Goal: Task Accomplishment & Management: Use online tool/utility

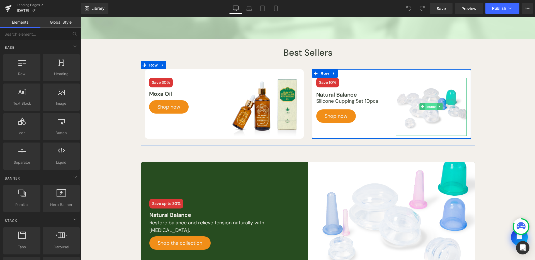
click at [429, 105] on span "Image" at bounding box center [431, 106] width 12 height 7
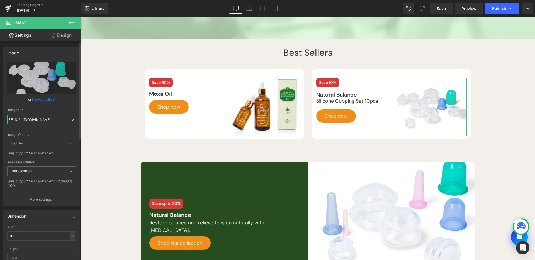
click at [34, 118] on input "[URL][DOMAIN_NAME]" at bounding box center [41, 120] width 69 height 10
paste input "[DOMAIN_NAME][URL]"
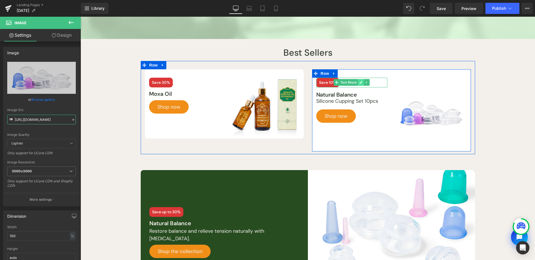
type input "[URL][DOMAIN_NAME]"
click at [359, 82] on icon at bounding box center [360, 82] width 3 height 3
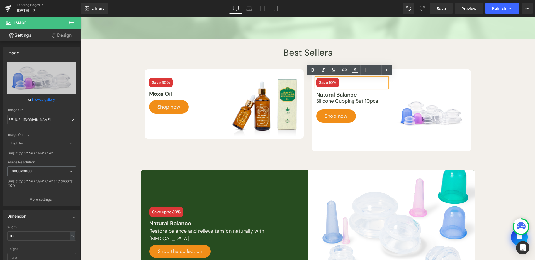
click at [330, 83] on span "Save 10%" at bounding box center [327, 83] width 23 height 10
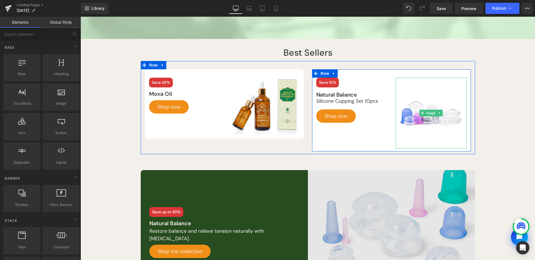
click at [431, 113] on span "Image" at bounding box center [431, 113] width 12 height 7
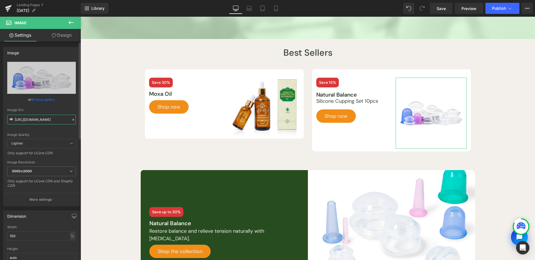
click at [56, 123] on input "[URL][DOMAIN_NAME]" at bounding box center [41, 120] width 69 height 10
paste input "[DOMAIN_NAME][URL]"
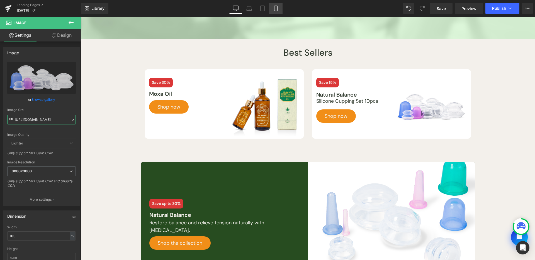
type input "[URL][DOMAIN_NAME]"
click at [273, 9] on link "Mobile" at bounding box center [275, 8] width 13 height 11
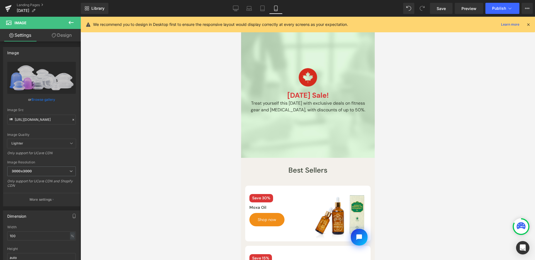
scroll to position [0, 0]
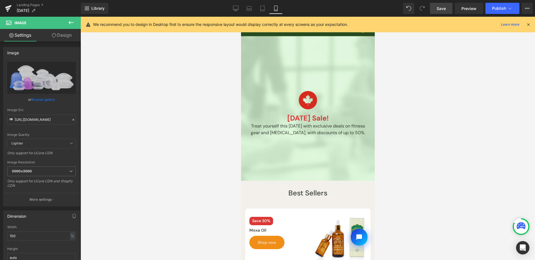
click at [438, 8] on span "Save" at bounding box center [440, 9] width 9 height 6
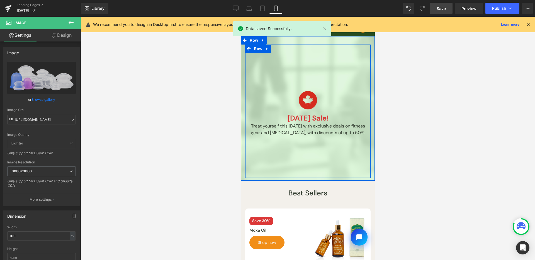
scroll to position [93, 0]
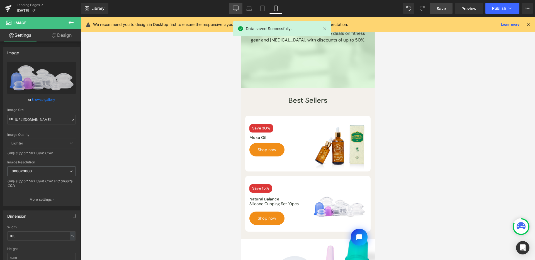
click at [239, 9] on link "Desktop" at bounding box center [235, 8] width 13 height 11
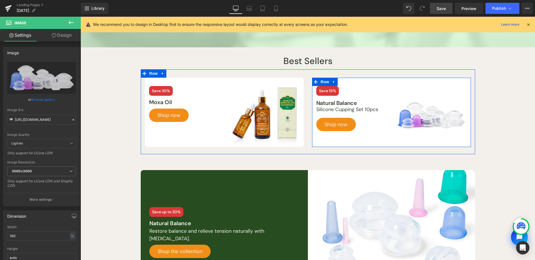
scroll to position [149, 0]
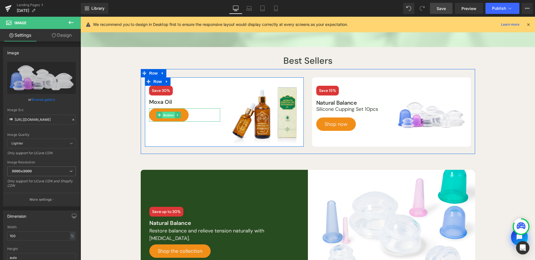
click at [168, 116] on span "Button" at bounding box center [168, 115] width 13 height 7
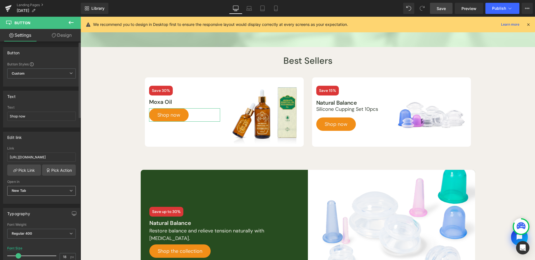
click at [56, 188] on span "New Tab" at bounding box center [41, 191] width 69 height 10
drag, startPoint x: 57, startPoint y: 201, endPoint x: 261, endPoint y: 102, distance: 227.0
click at [57, 201] on li "Current Tab" at bounding box center [40, 201] width 66 height 8
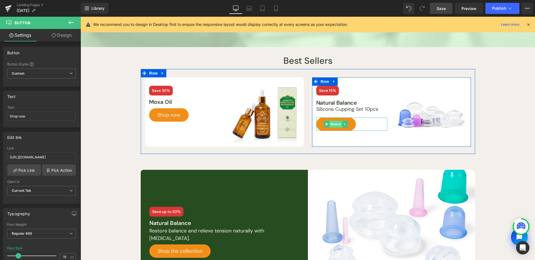
click at [339, 123] on span "Button" at bounding box center [336, 124] width 13 height 7
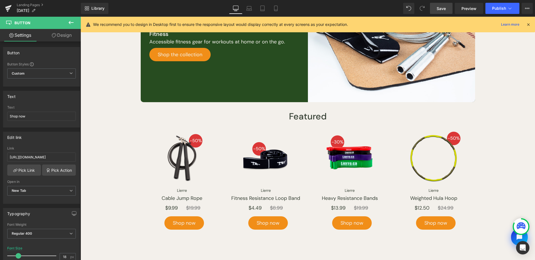
scroll to position [0, 0]
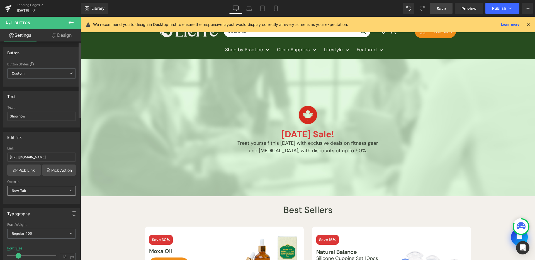
click at [33, 187] on span "New Tab" at bounding box center [41, 191] width 69 height 10
click at [35, 197] on li "Current Tab" at bounding box center [40, 201] width 66 height 8
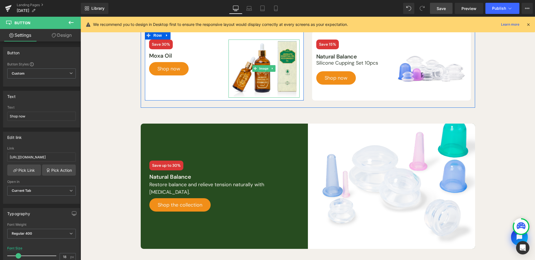
drag, startPoint x: 258, startPoint y: 66, endPoint x: 89, endPoint y: 142, distance: 185.3
click at [258, 65] on span "Image" at bounding box center [264, 68] width 12 height 7
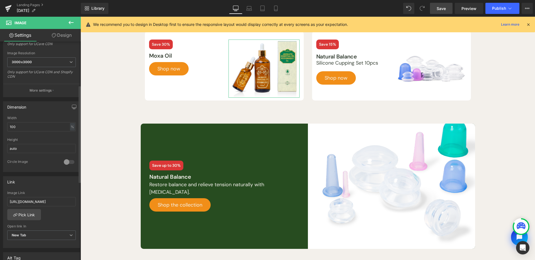
scroll to position [133, 0]
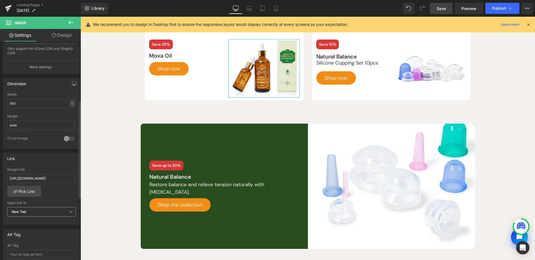
click at [51, 213] on span "New Tab" at bounding box center [41, 212] width 69 height 10
click at [52, 219] on li "Current Tab" at bounding box center [40, 222] width 66 height 8
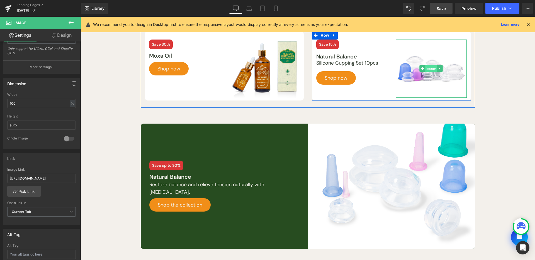
click at [427, 67] on span "Image" at bounding box center [431, 68] width 12 height 7
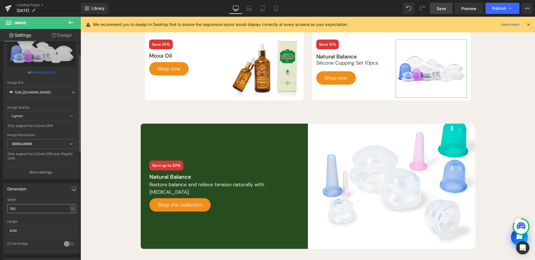
scroll to position [143, 0]
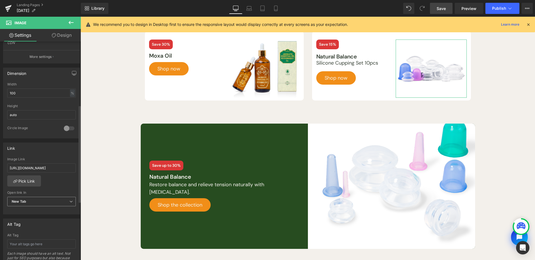
click at [39, 201] on span "New Tab" at bounding box center [41, 202] width 69 height 10
click at [42, 208] on li "Current Tab" at bounding box center [40, 211] width 66 height 8
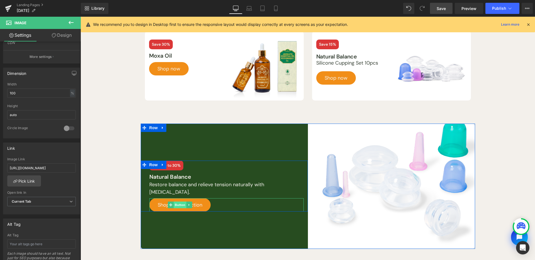
click at [178, 206] on span "Button" at bounding box center [180, 205] width 13 height 7
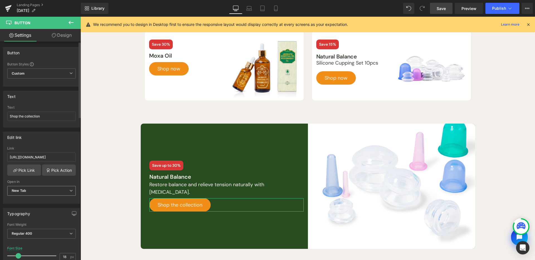
click at [53, 193] on span "New Tab" at bounding box center [41, 191] width 69 height 10
click at [54, 197] on li "Current Tab" at bounding box center [40, 201] width 66 height 8
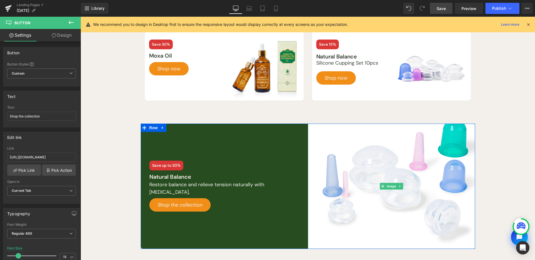
click at [391, 185] on span "Image" at bounding box center [392, 186] width 12 height 7
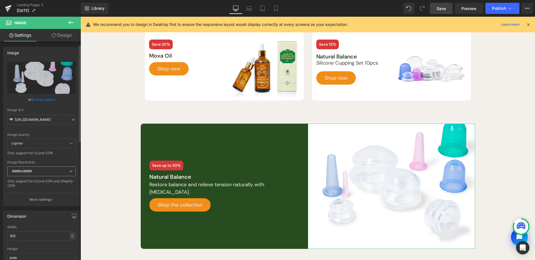
scroll to position [182, 0]
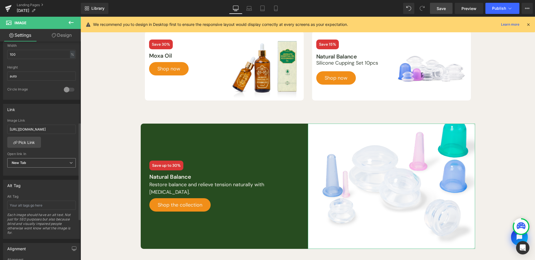
click at [49, 164] on span "New Tab" at bounding box center [41, 163] width 69 height 10
drag, startPoint x: 51, startPoint y: 171, endPoint x: 257, endPoint y: 160, distance: 206.2
click at [51, 171] on li "Current Tab" at bounding box center [40, 173] width 66 height 8
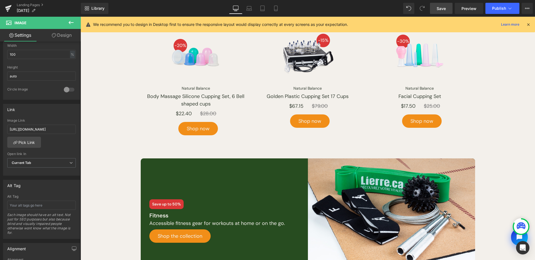
scroll to position [450, 0]
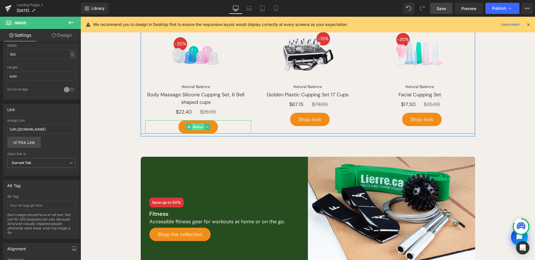
click at [198, 125] on span "Button" at bounding box center [198, 127] width 13 height 7
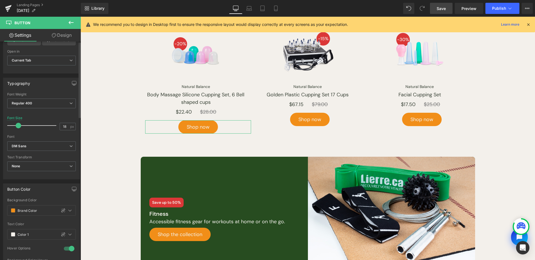
scroll to position [0, 0]
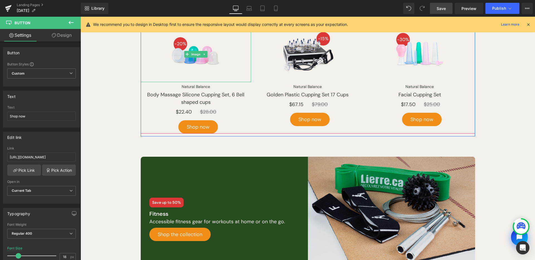
drag, startPoint x: 194, startPoint y: 55, endPoint x: 343, endPoint y: 199, distance: 206.5
click at [194, 55] on span "Image" at bounding box center [196, 54] width 12 height 7
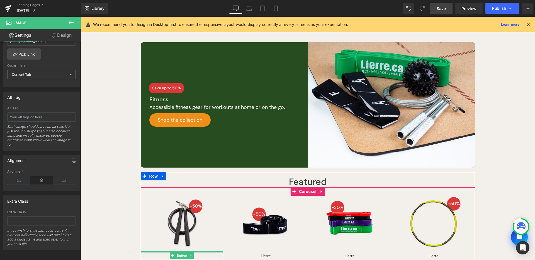
scroll to position [554, 0]
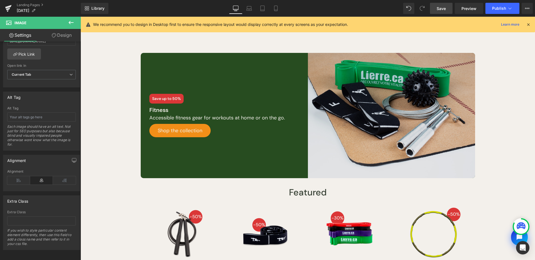
click at [460, 113] on img at bounding box center [391, 115] width 167 height 125
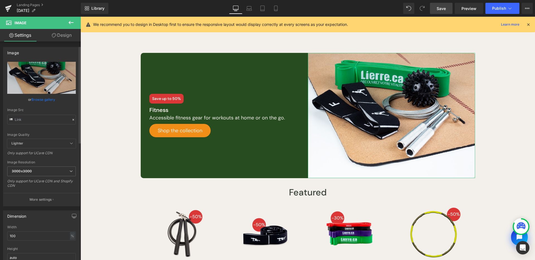
scroll to position [197, 0]
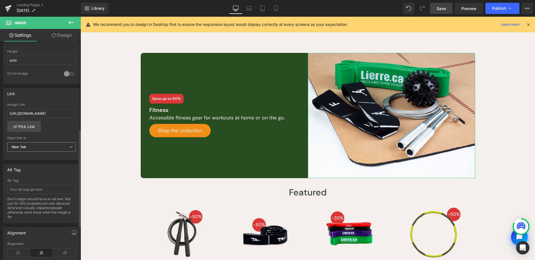
click at [49, 146] on span "New Tab" at bounding box center [41, 147] width 69 height 10
click at [37, 161] on li "New Tab" at bounding box center [40, 165] width 66 height 8
click at [49, 143] on span "New Tab" at bounding box center [41, 147] width 69 height 10
click at [44, 157] on li "Current Tab" at bounding box center [40, 157] width 66 height 8
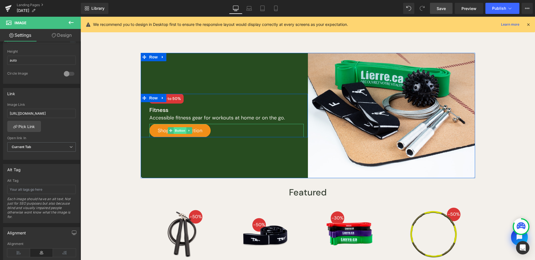
click at [179, 128] on span "Button" at bounding box center [180, 130] width 13 height 7
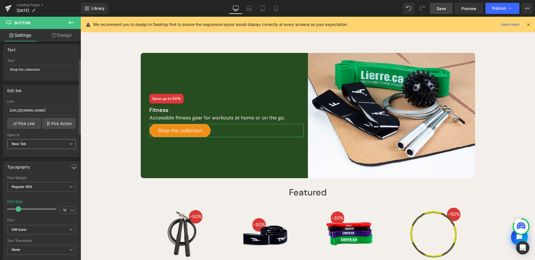
scroll to position [47, 0]
click at [40, 142] on span "New Tab" at bounding box center [41, 144] width 69 height 10
click at [40, 153] on li "Current Tab" at bounding box center [40, 154] width 66 height 8
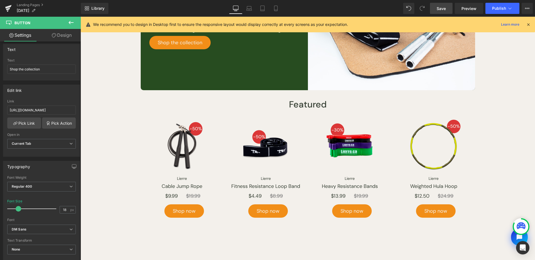
scroll to position [678, 0]
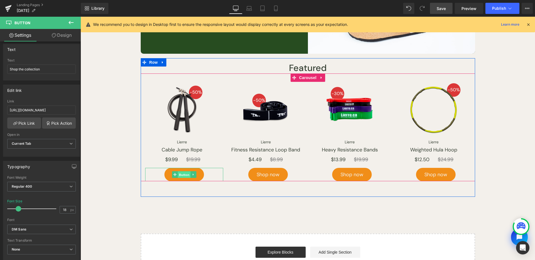
click at [178, 174] on span "Button" at bounding box center [184, 175] width 13 height 7
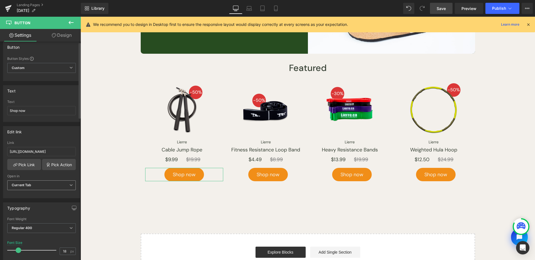
scroll to position [11, 0]
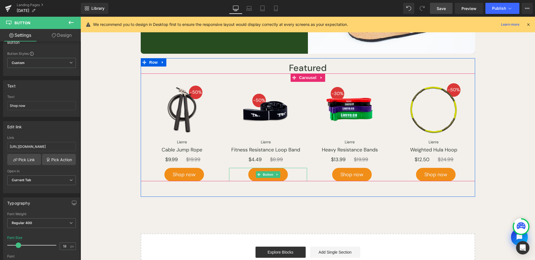
click at [262, 174] on span "Button" at bounding box center [268, 174] width 13 height 7
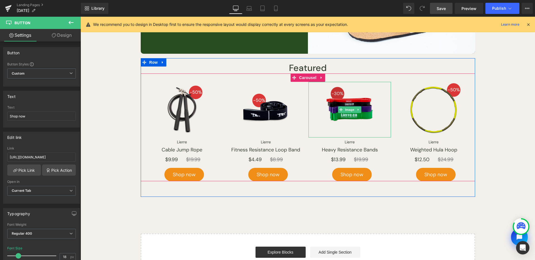
click at [345, 109] on span "Image" at bounding box center [350, 109] width 12 height 7
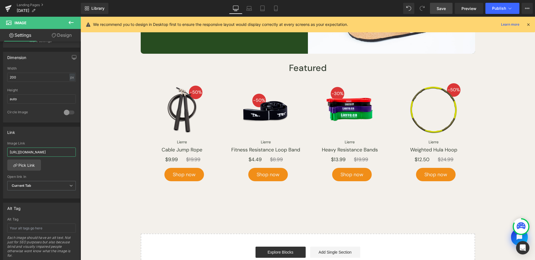
scroll to position [0, 37]
drag, startPoint x: 130, startPoint y: 168, endPoint x: 91, endPoint y: 149, distance: 43.1
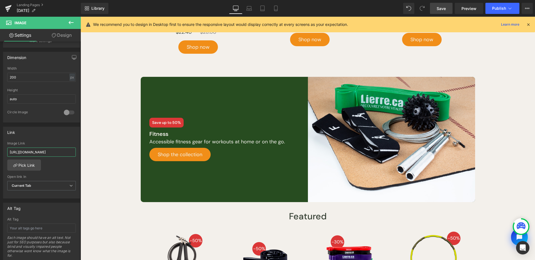
scroll to position [530, 0]
click at [433, 13] on link "Save" at bounding box center [441, 8] width 23 height 11
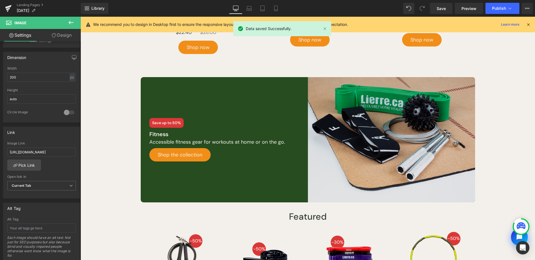
scroll to position [0, 0]
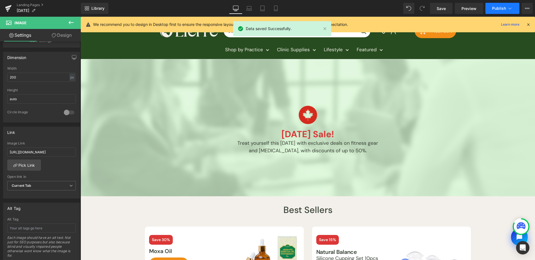
click at [507, 5] on button "Publish" at bounding box center [502, 8] width 34 height 11
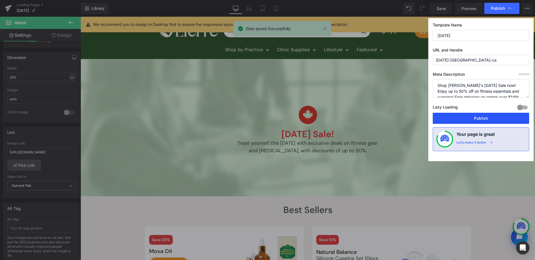
click at [481, 116] on button "Publish" at bounding box center [481, 118] width 96 height 11
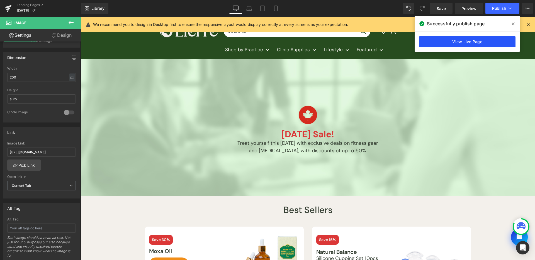
click at [450, 47] on link "View Live Page" at bounding box center [467, 41] width 96 height 11
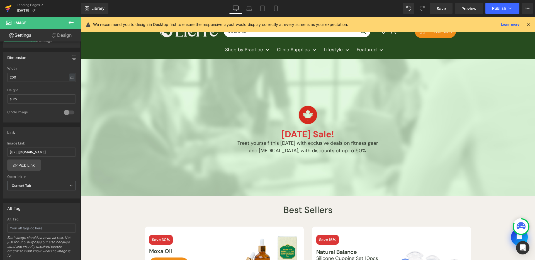
click at [4, 6] on link at bounding box center [8, 8] width 17 height 17
